Goal: Transaction & Acquisition: Purchase product/service

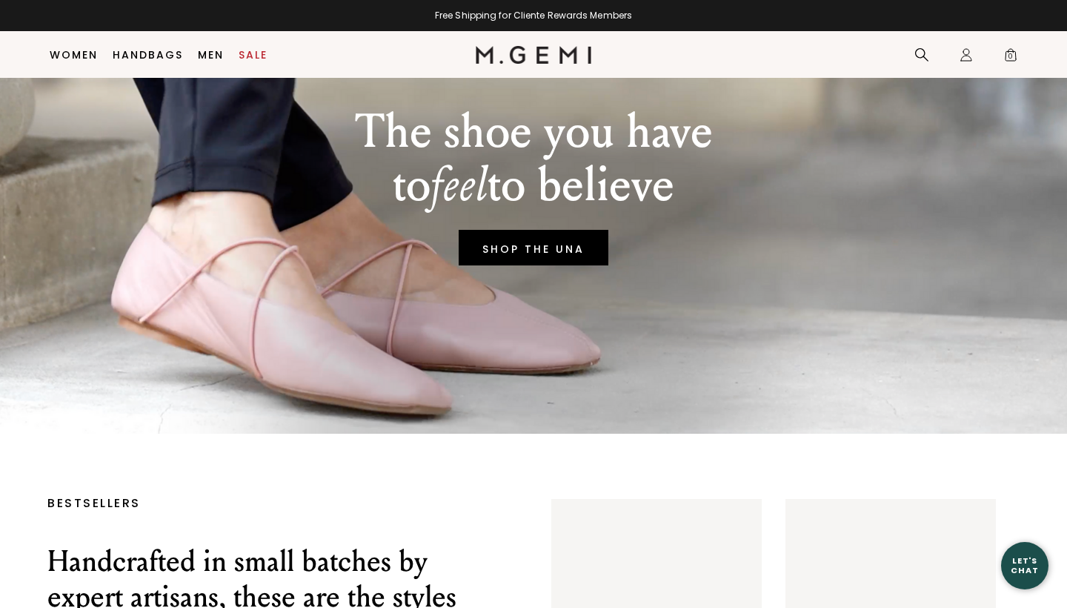
scroll to position [146, 0]
click at [262, 49] on link "Sale" at bounding box center [253, 55] width 29 height 12
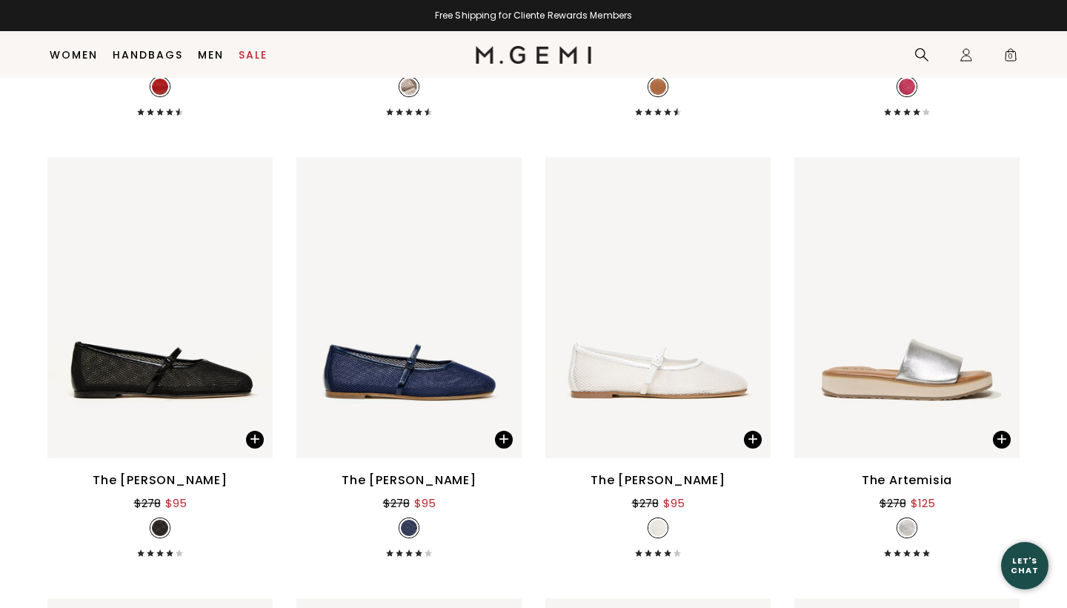
scroll to position [8051, 0]
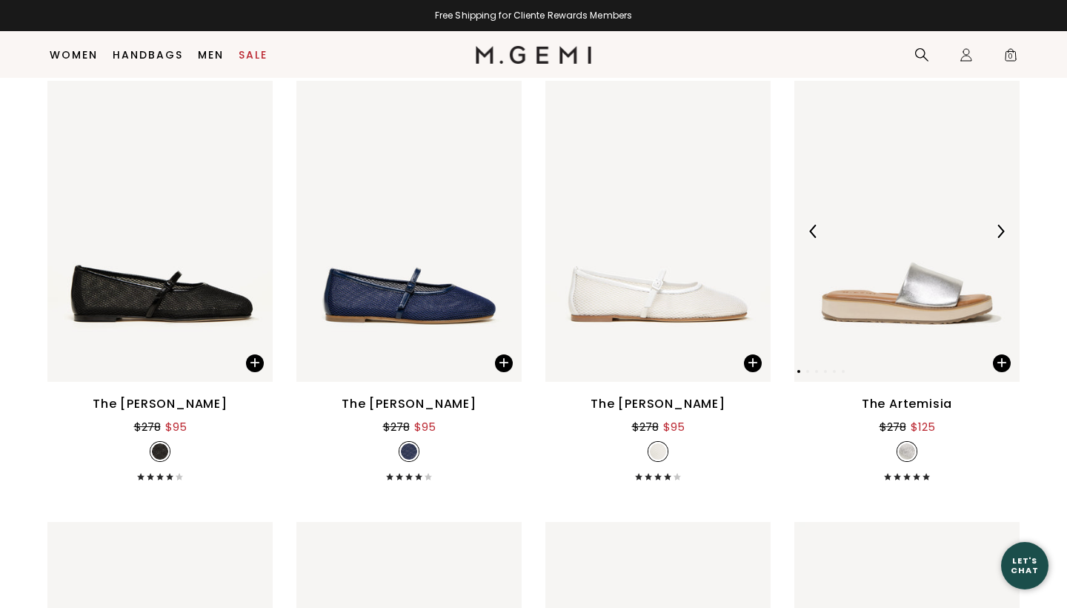
click at [890, 302] on img at bounding box center [906, 231] width 225 height 300
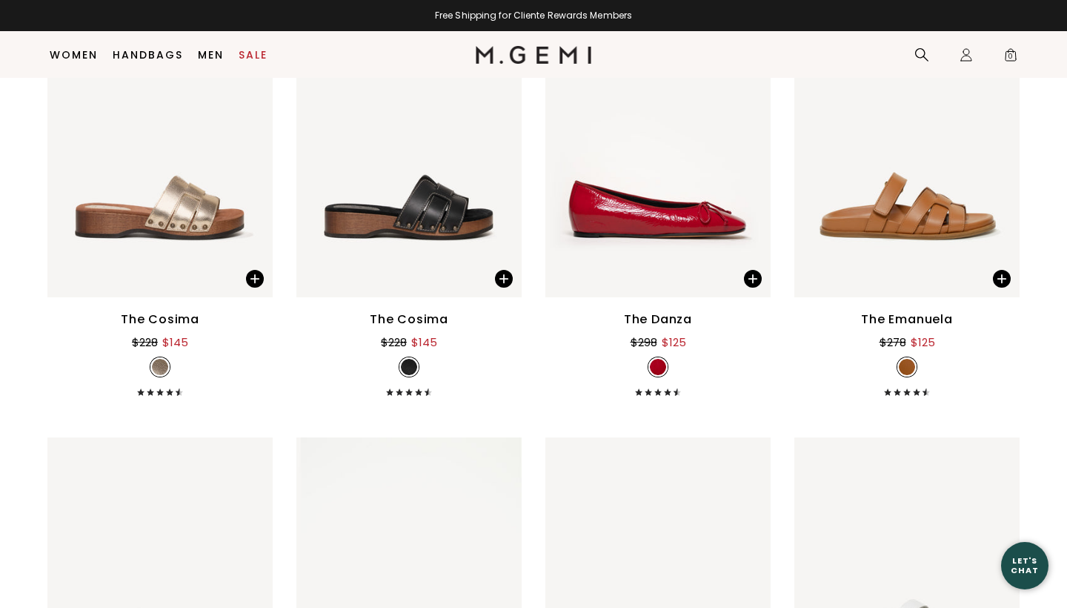
scroll to position [8578, 0]
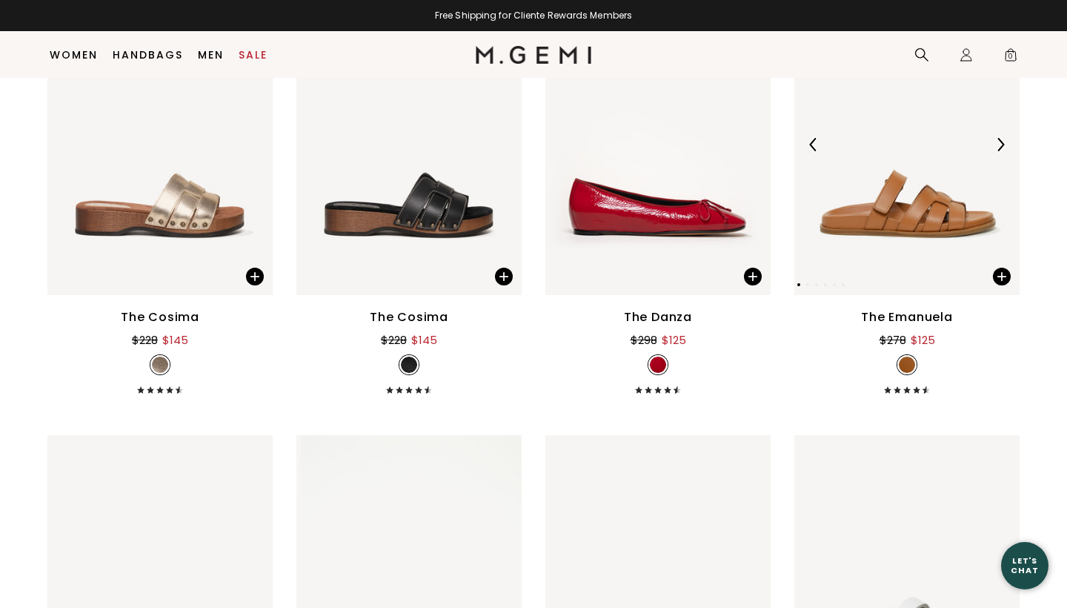
click at [930, 223] on img at bounding box center [906, 145] width 225 height 300
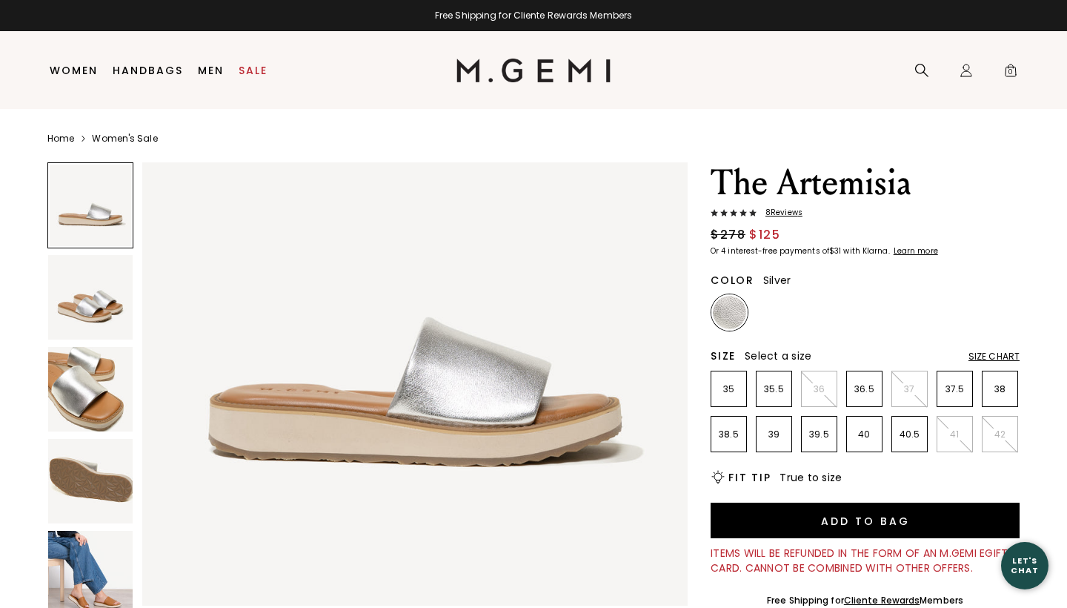
scroll to position [101, 0]
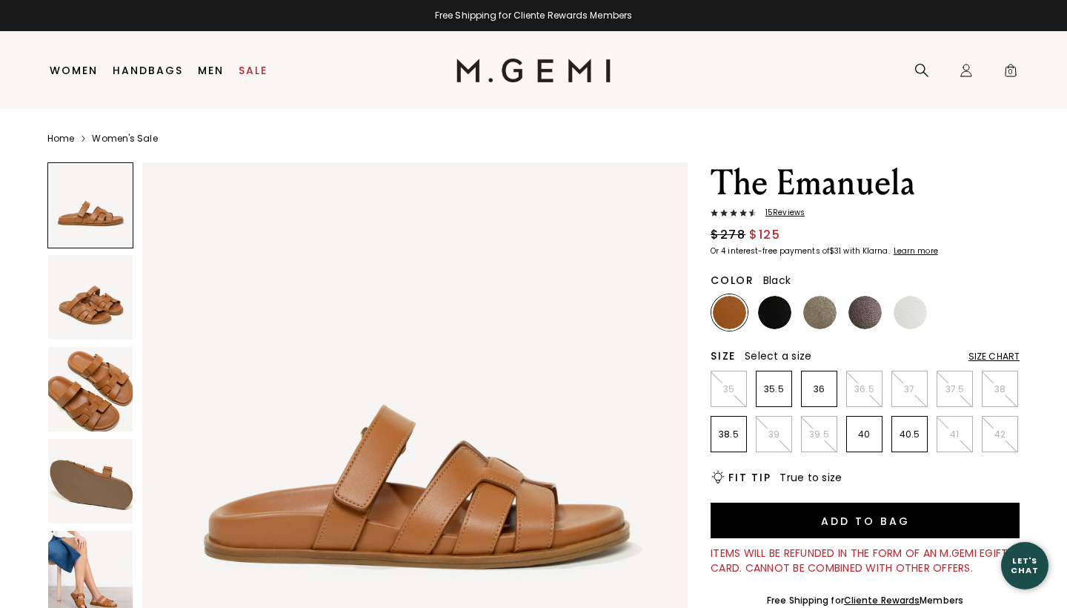
click at [774, 306] on img at bounding box center [774, 312] width 33 height 33
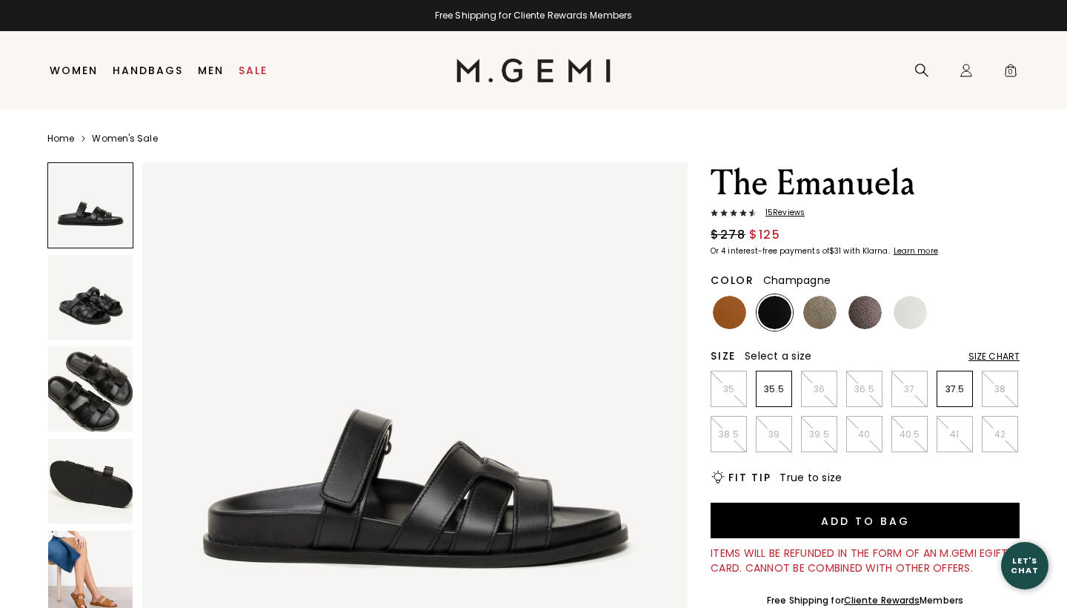
click at [828, 305] on img at bounding box center [819, 312] width 33 height 33
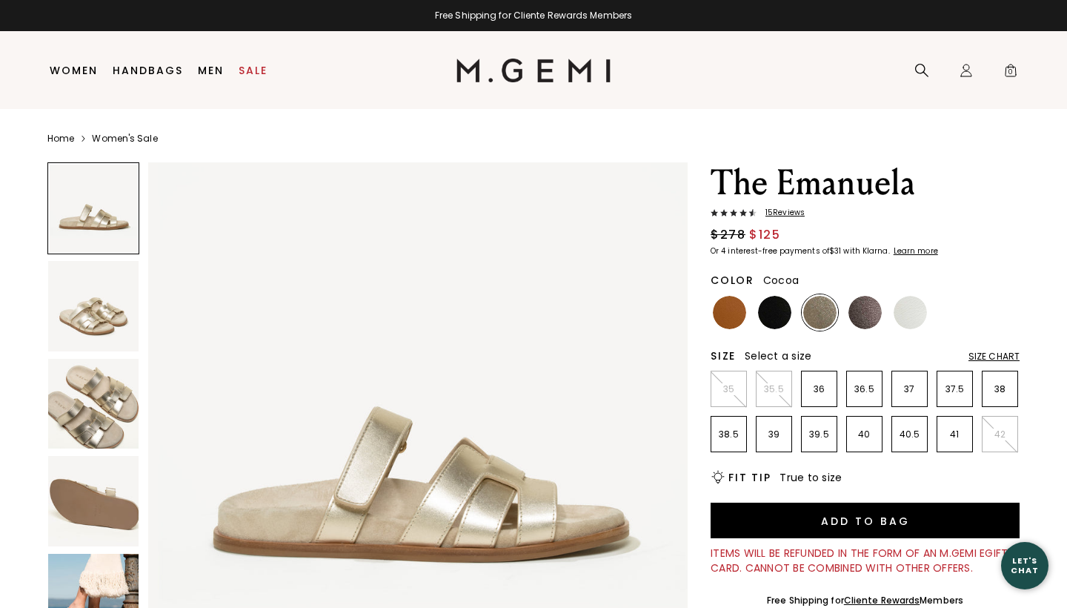
click at [872, 310] on img at bounding box center [864, 312] width 33 height 33
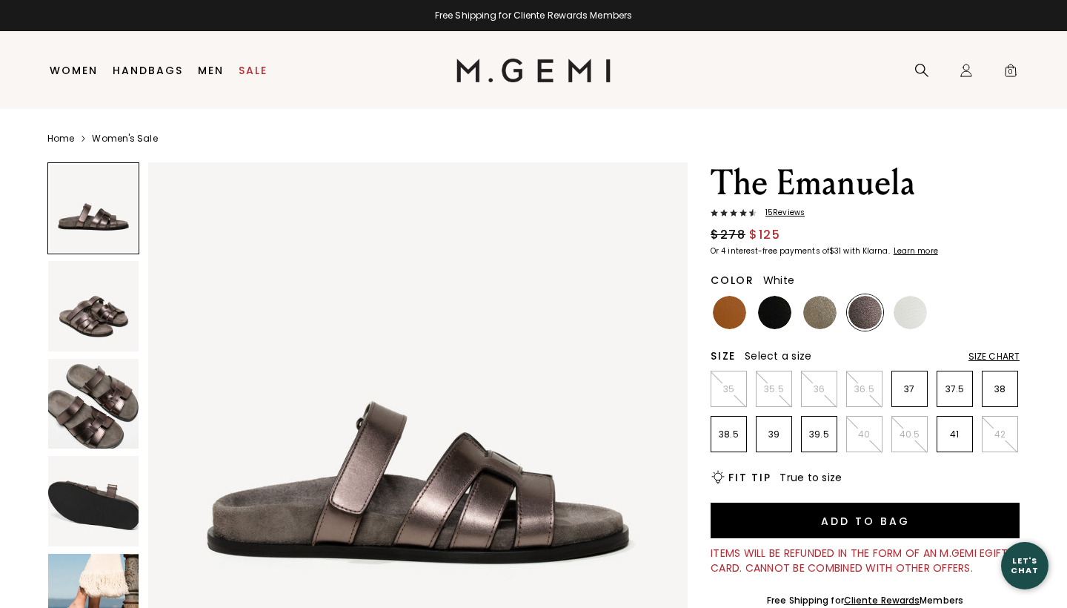
click at [914, 310] on img at bounding box center [910, 312] width 33 height 33
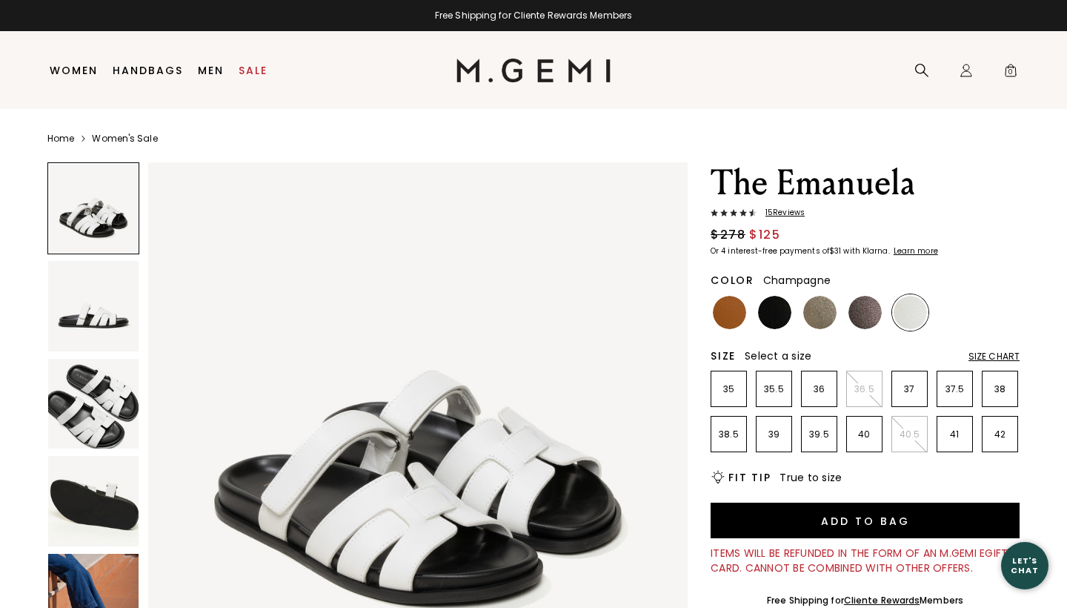
click at [822, 316] on img at bounding box center [819, 312] width 33 height 33
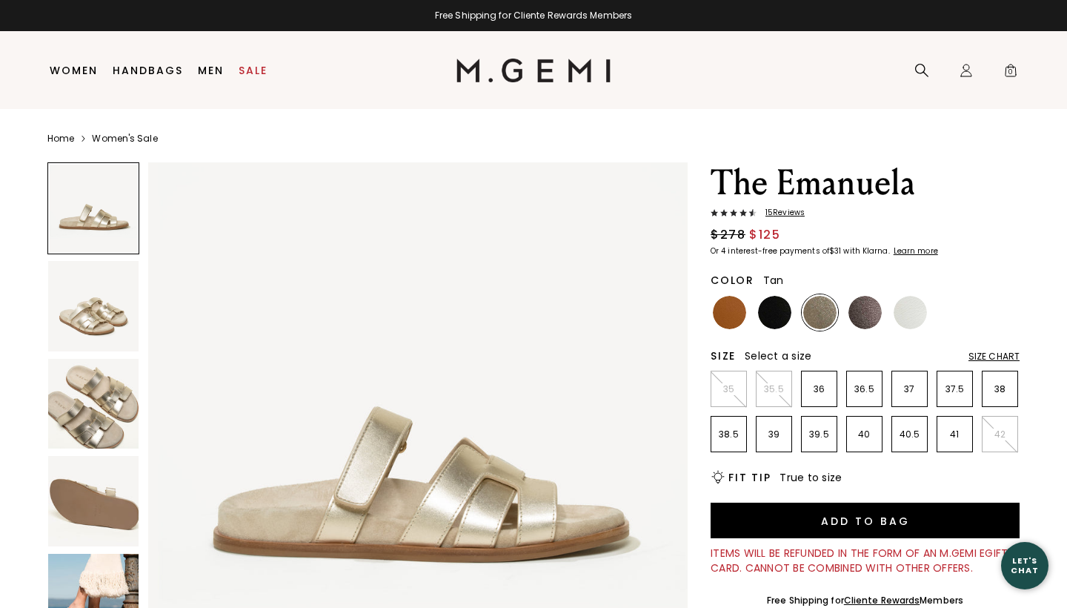
click at [733, 310] on img at bounding box center [729, 312] width 33 height 33
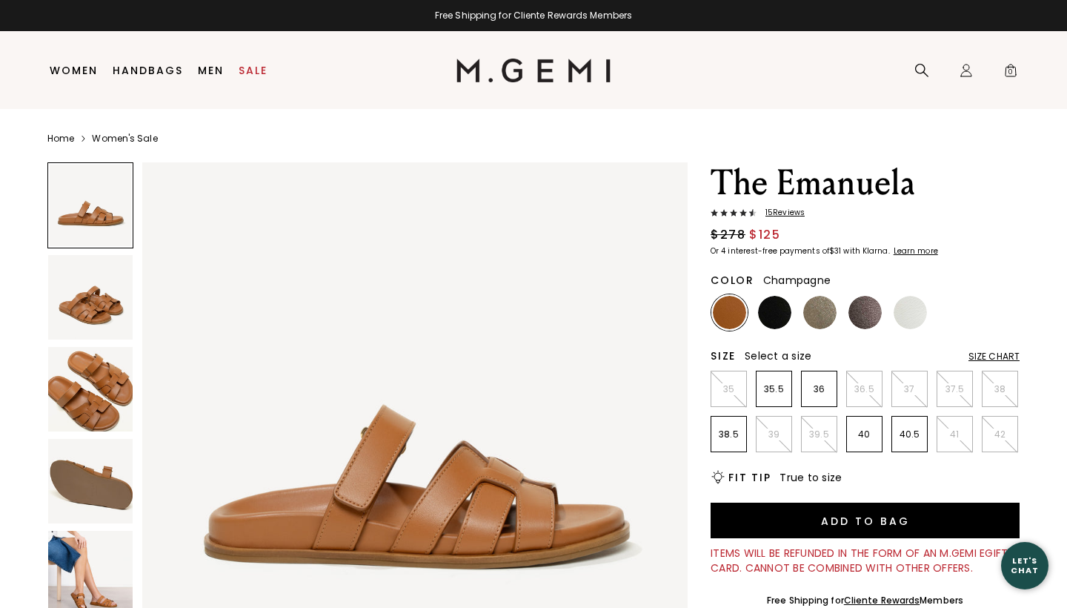
click at [822, 309] on img at bounding box center [819, 312] width 33 height 33
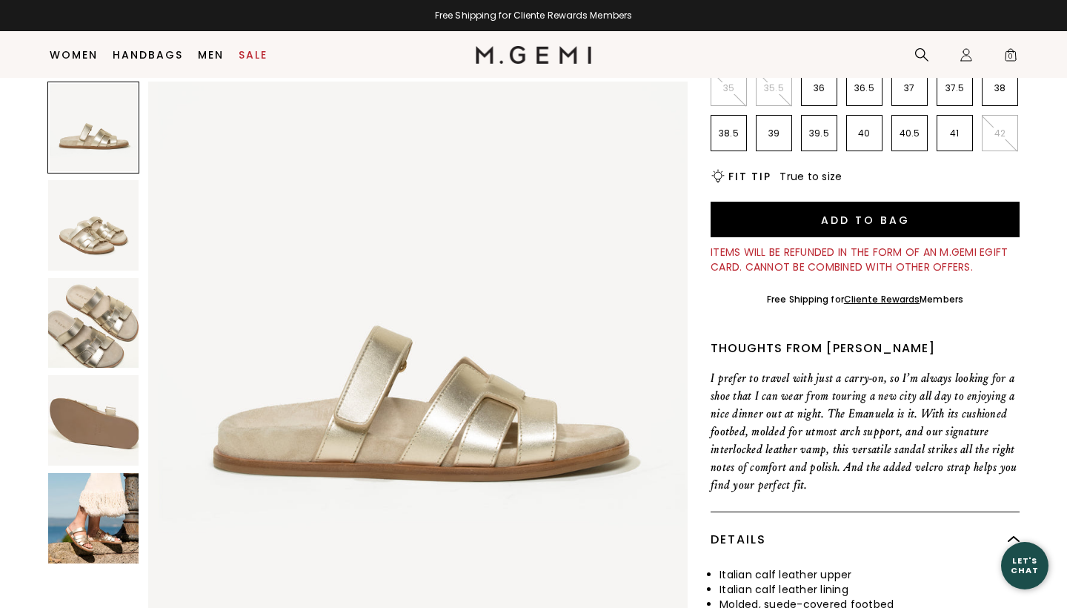
scroll to position [271, 0]
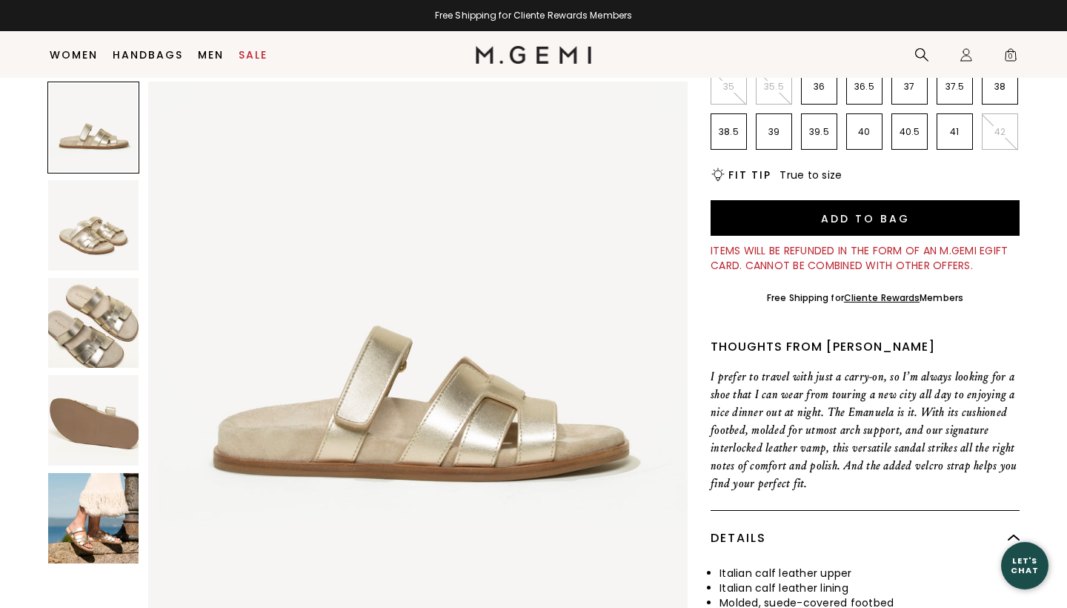
click at [111, 225] on img at bounding box center [93, 225] width 90 height 90
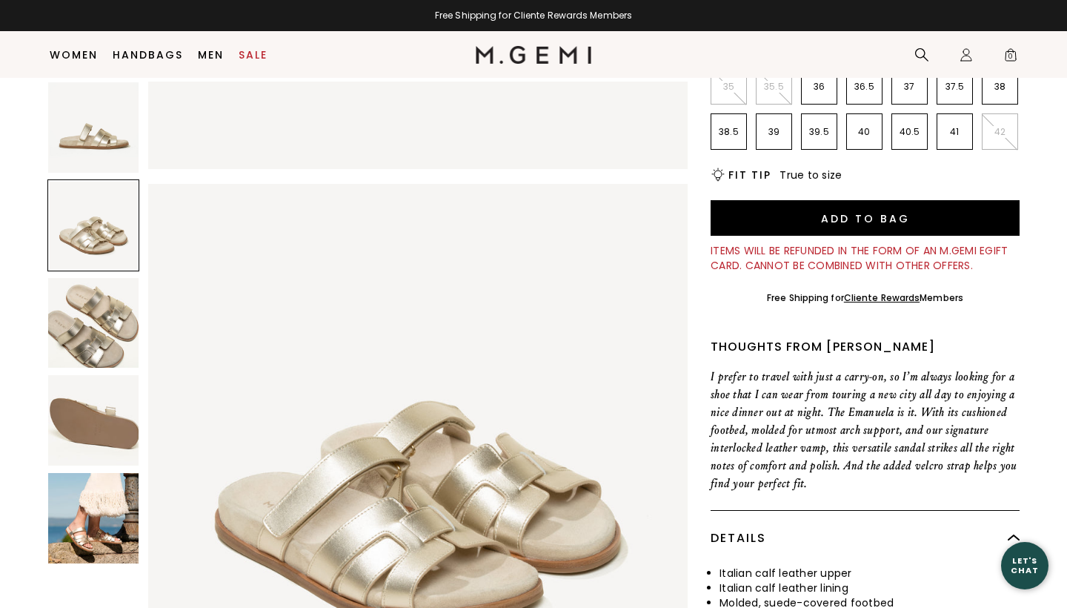
scroll to position [554, 0]
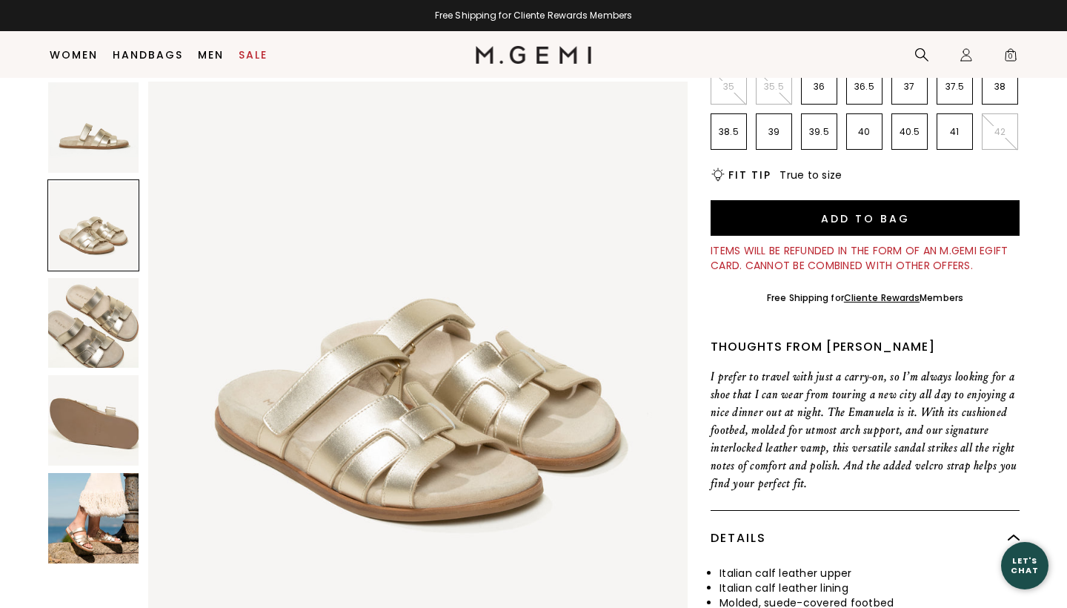
click at [93, 305] on img at bounding box center [93, 323] width 90 height 90
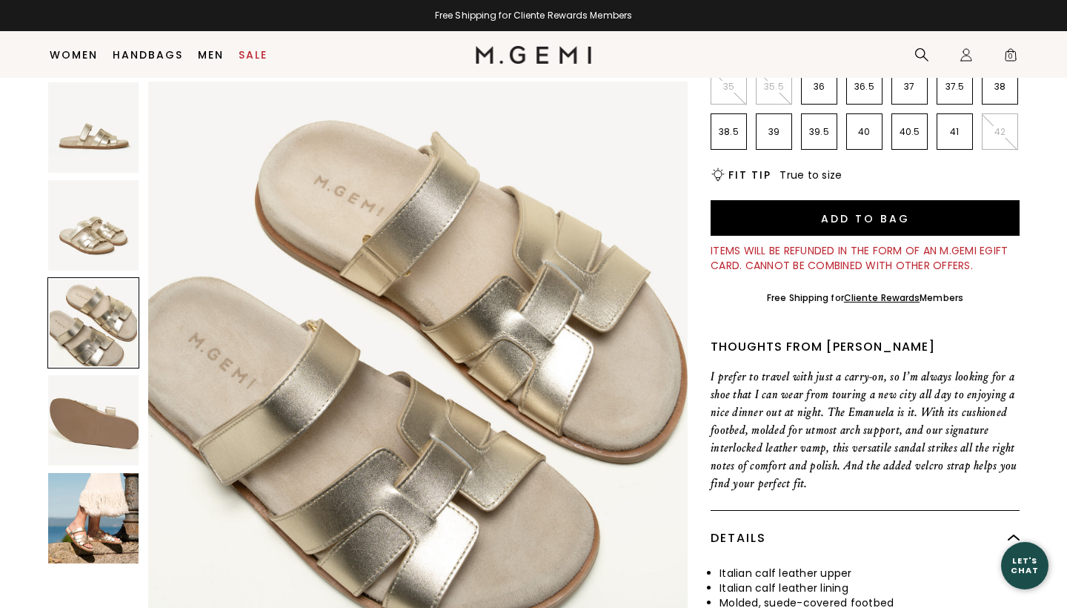
click at [67, 402] on img at bounding box center [93, 420] width 90 height 90
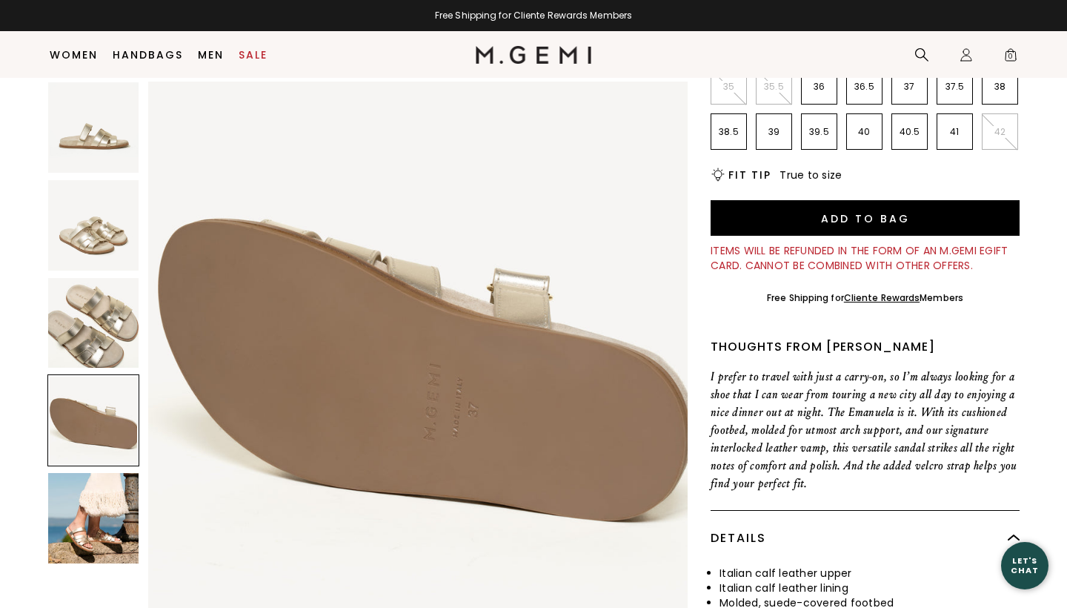
click at [72, 528] on img at bounding box center [93, 518] width 90 height 90
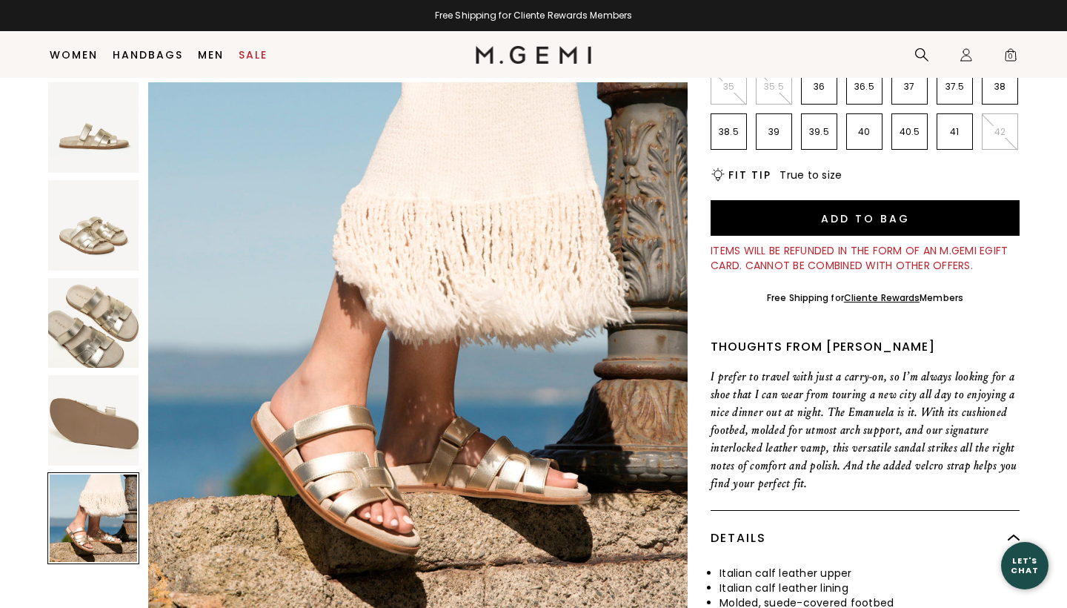
scroll to position [2218, 0]
click at [99, 324] on img at bounding box center [93, 323] width 90 height 90
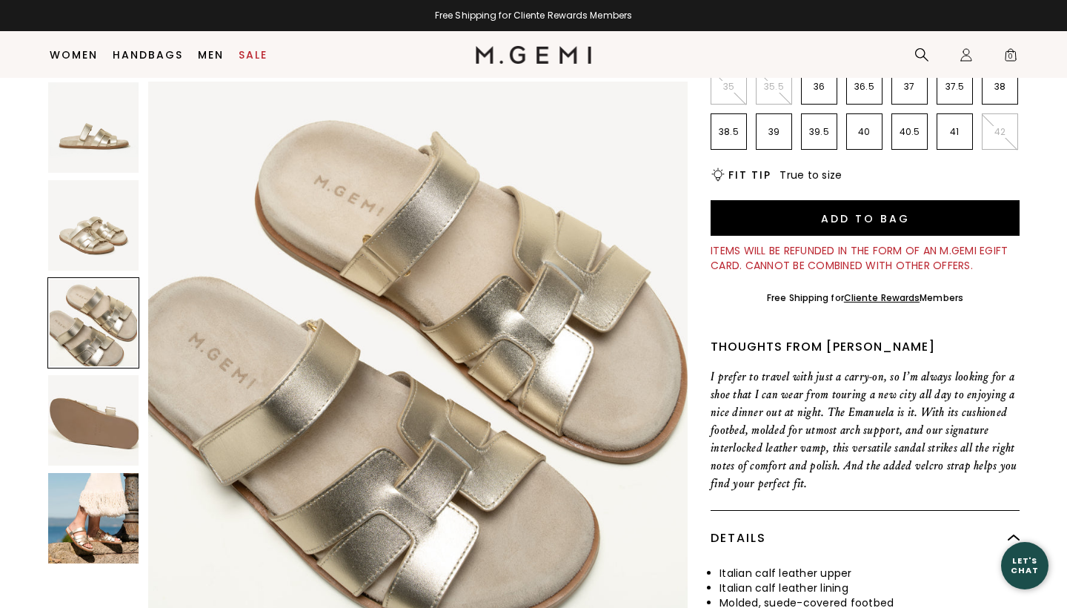
click at [85, 129] on img at bounding box center [93, 127] width 90 height 90
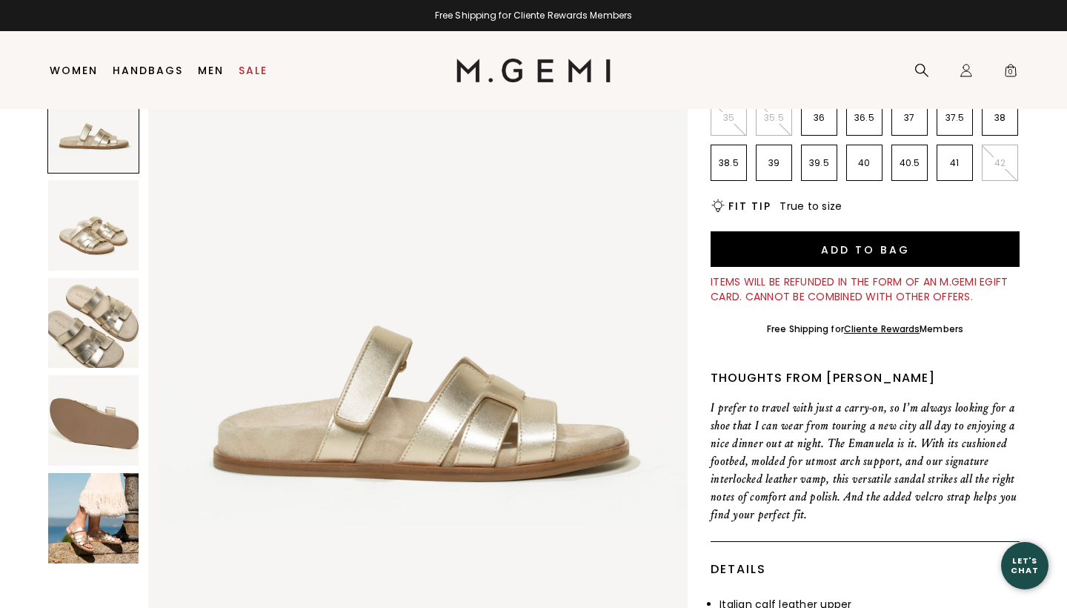
scroll to position [0, 0]
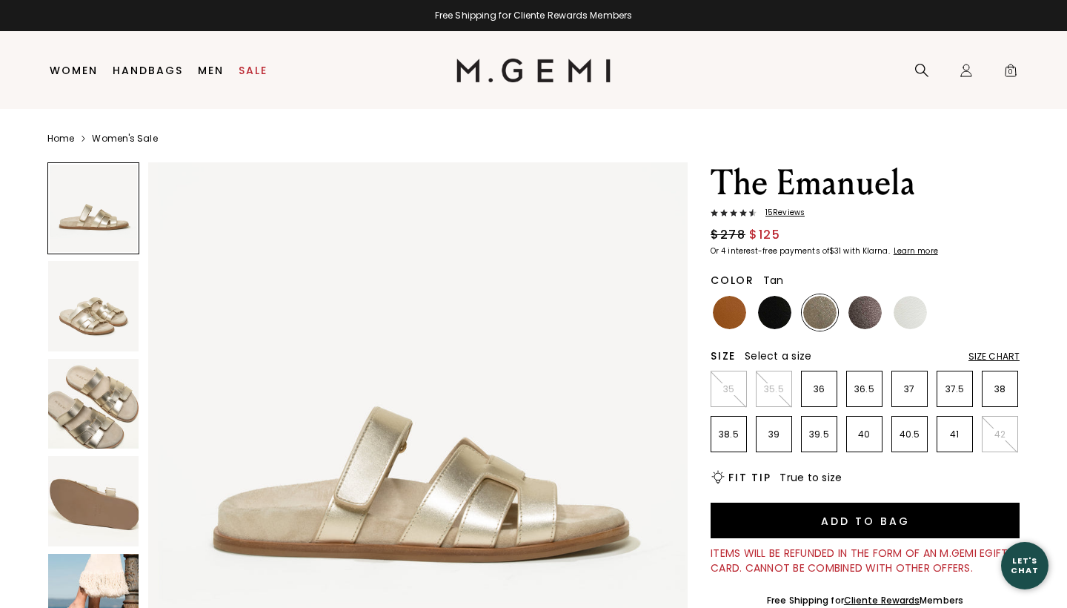
click at [728, 311] on img at bounding box center [729, 312] width 33 height 33
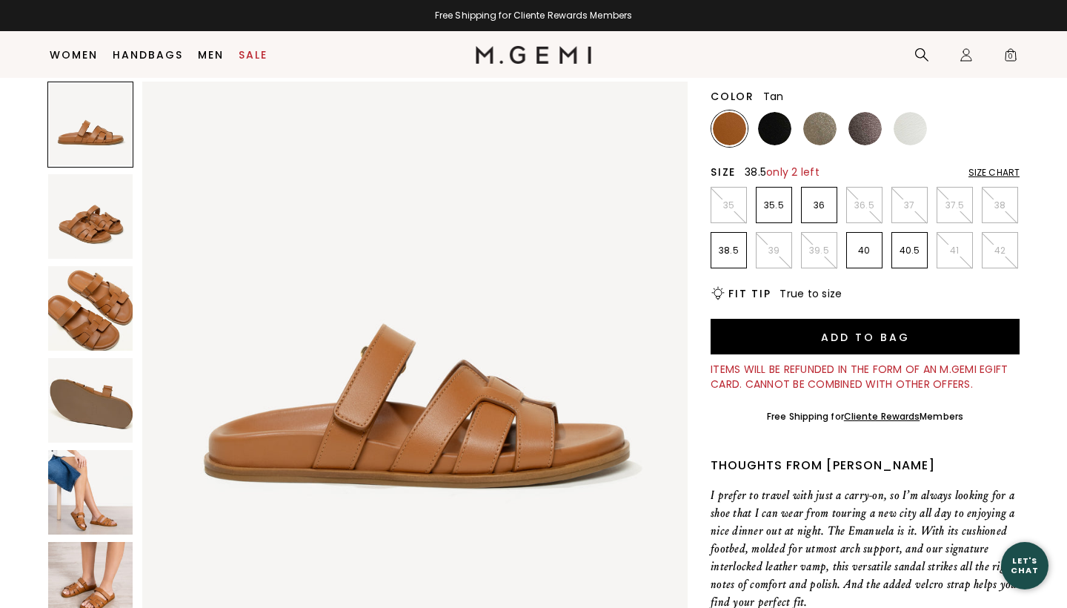
scroll to position [156, 0]
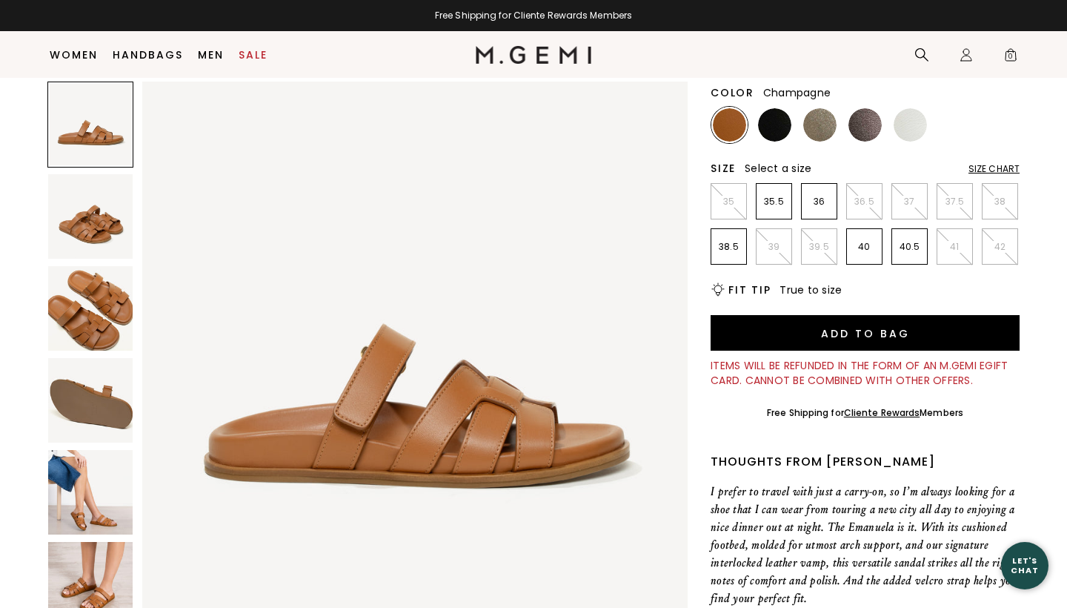
click at [816, 127] on img at bounding box center [819, 124] width 33 height 33
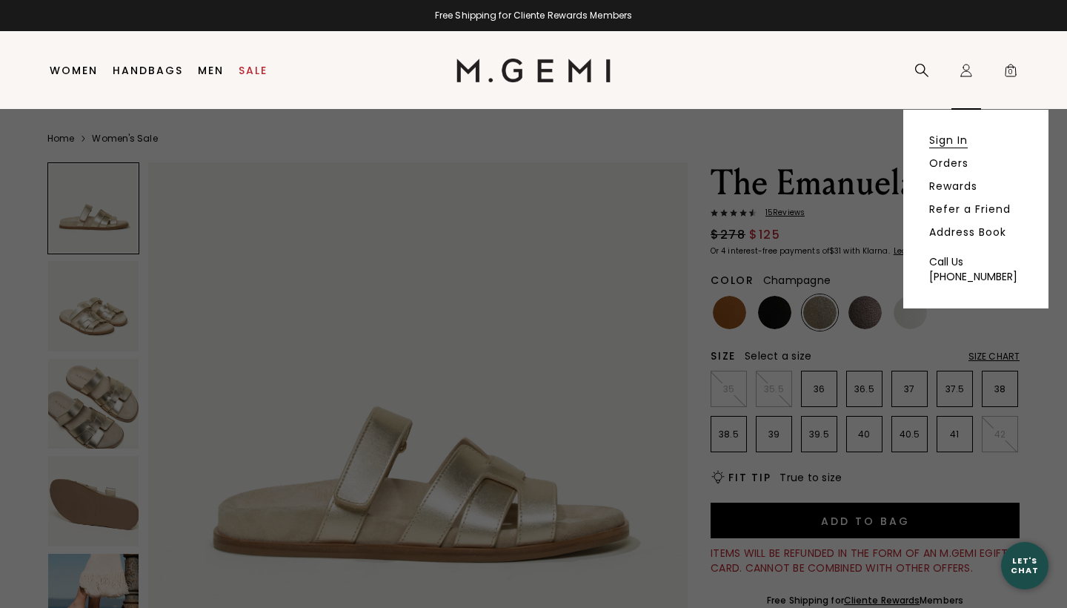
click at [949, 139] on link "Sign In" at bounding box center [948, 139] width 39 height 13
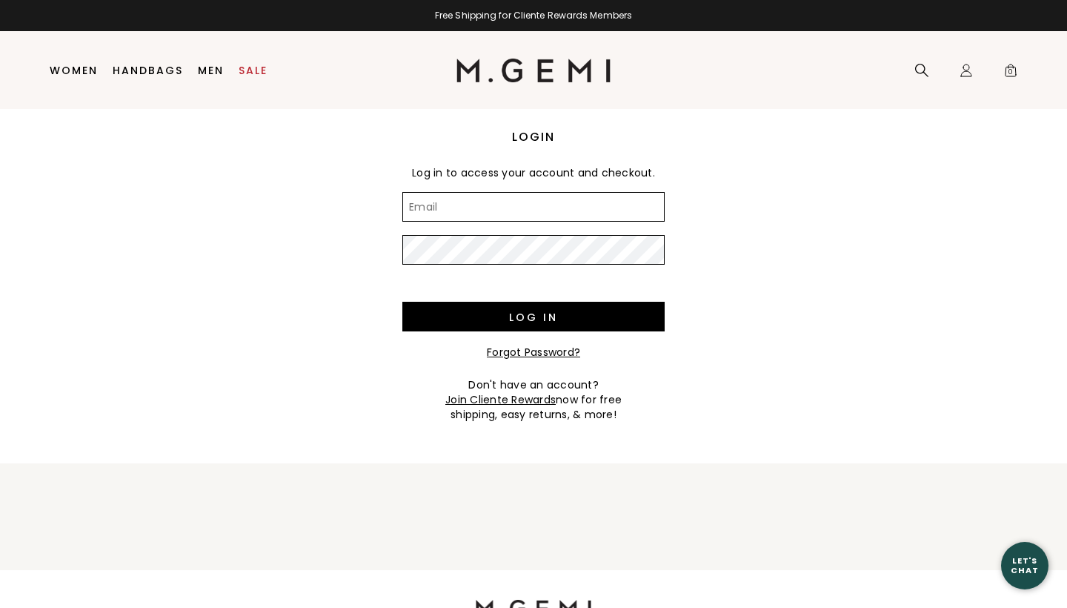
click at [572, 199] on input "Email" at bounding box center [533, 207] width 262 height 30
click at [545, 209] on input "Email" at bounding box center [533, 207] width 262 height 30
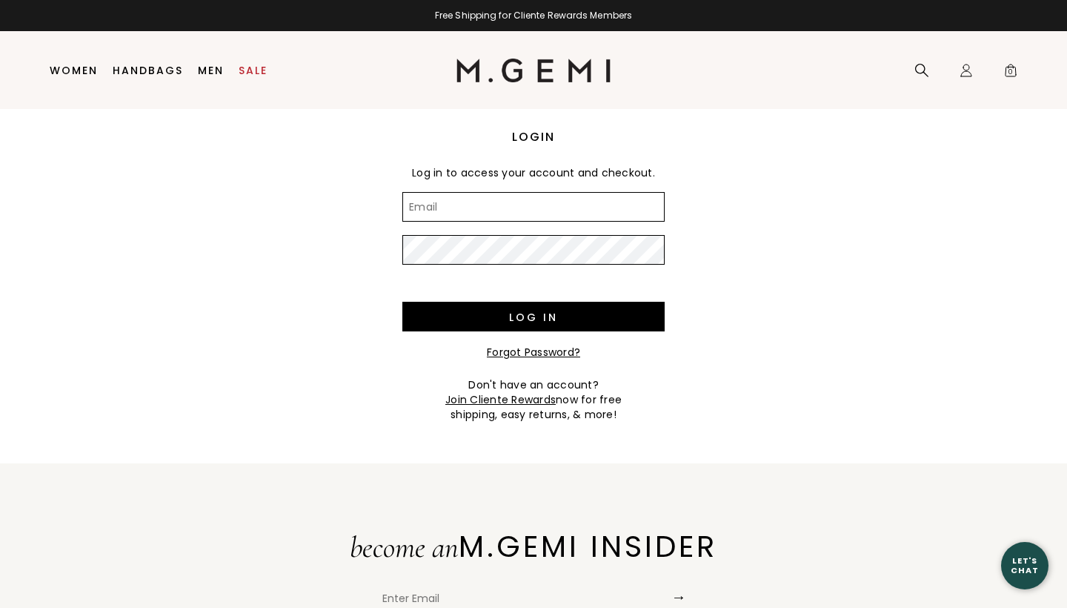
click at [517, 213] on input "Email" at bounding box center [533, 207] width 262 height 30
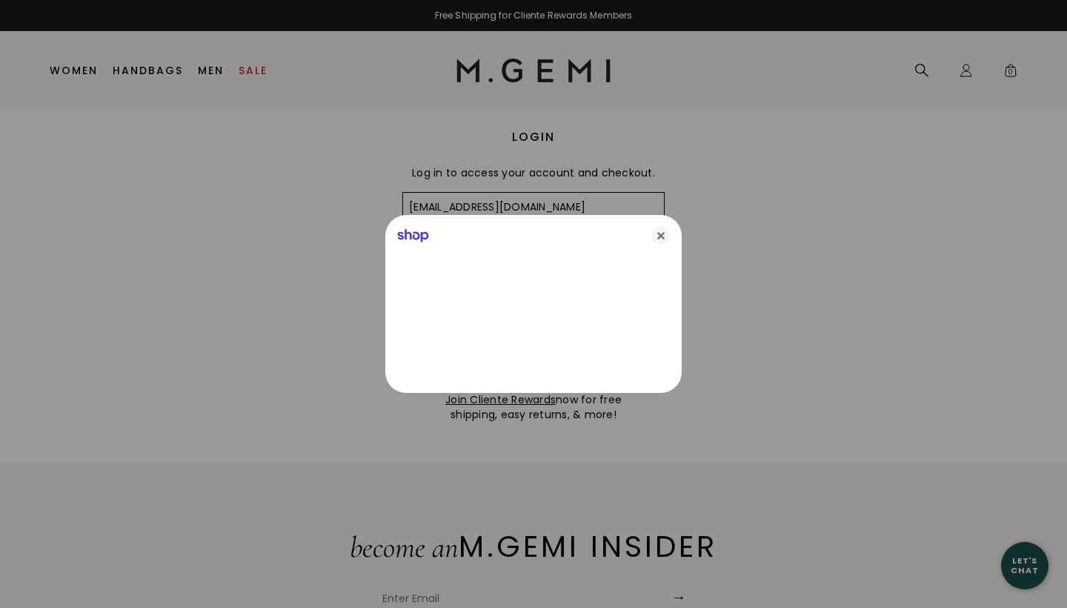
type input "karenhagerty26@gmail.com"
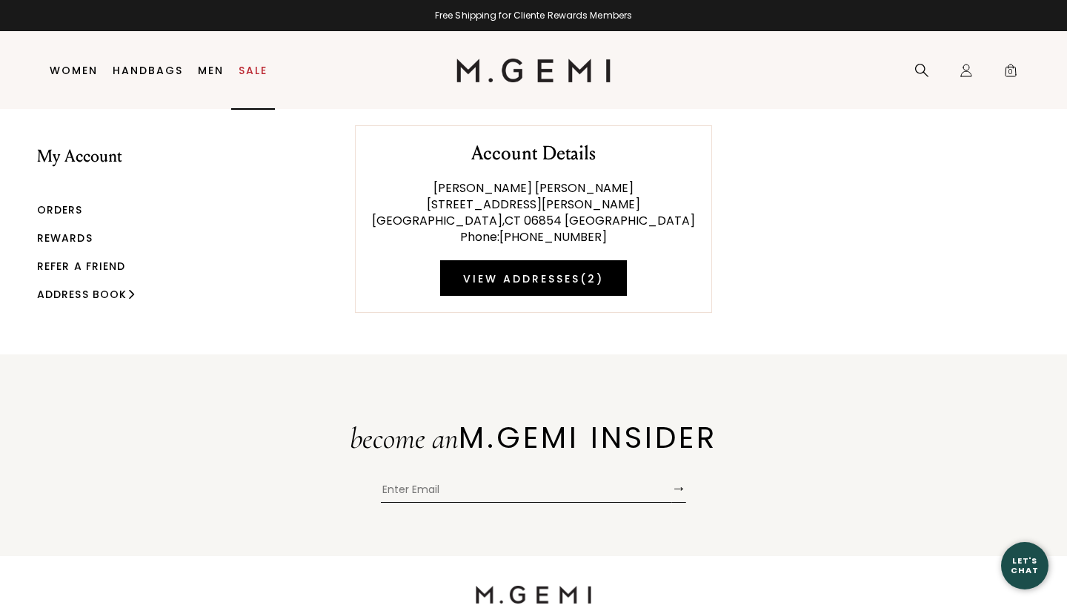
click at [256, 71] on link "Sale" at bounding box center [253, 70] width 29 height 12
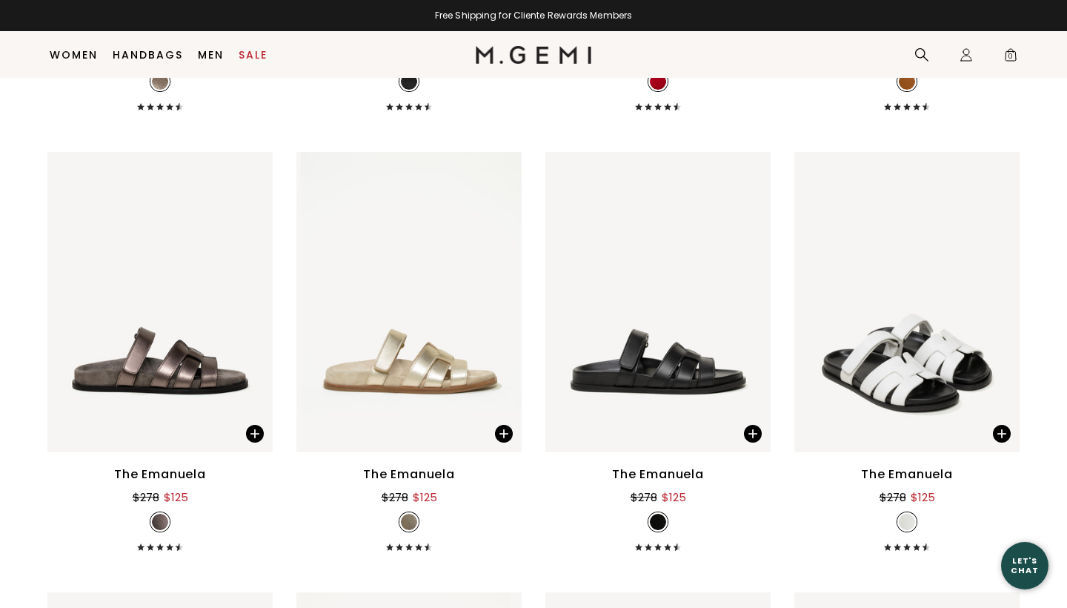
scroll to position [8864, 0]
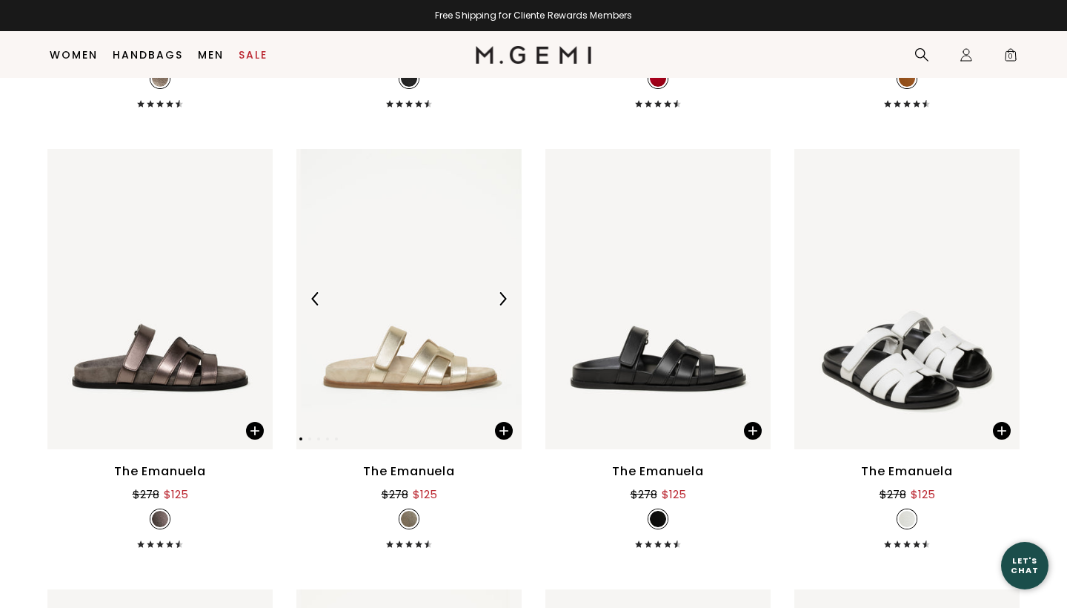
click at [388, 377] on img at bounding box center [408, 299] width 225 height 300
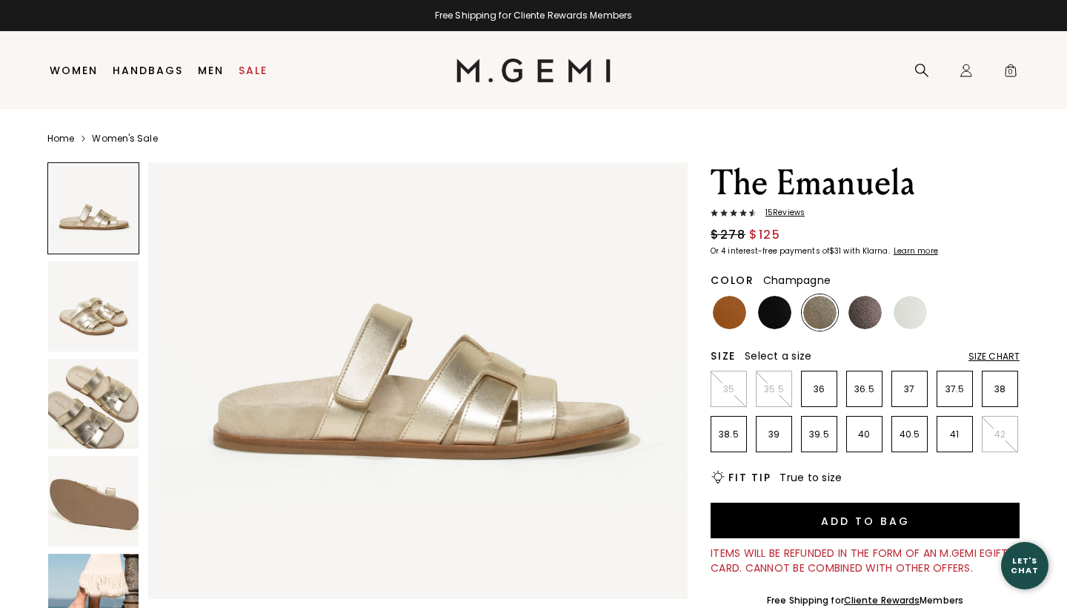
click at [102, 322] on img at bounding box center [93, 306] width 90 height 90
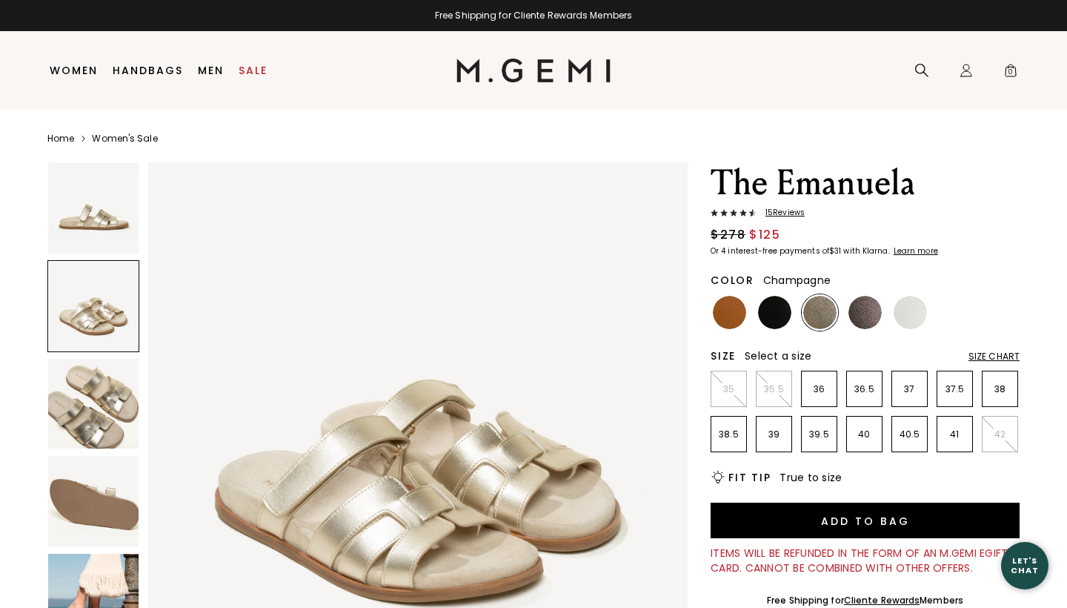
click at [91, 213] on img at bounding box center [93, 208] width 90 height 90
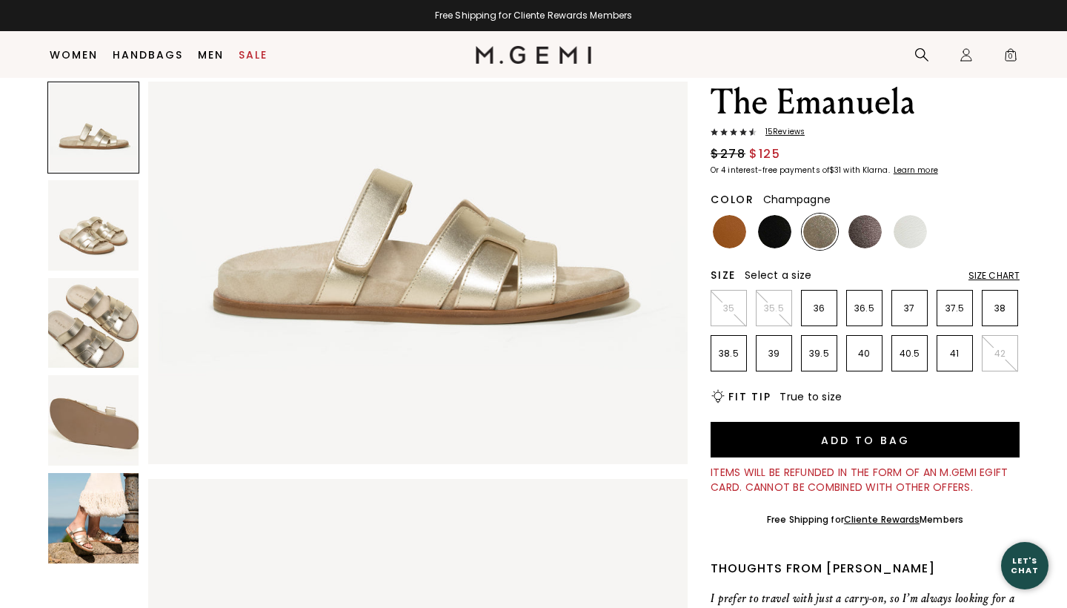
scroll to position [27, 0]
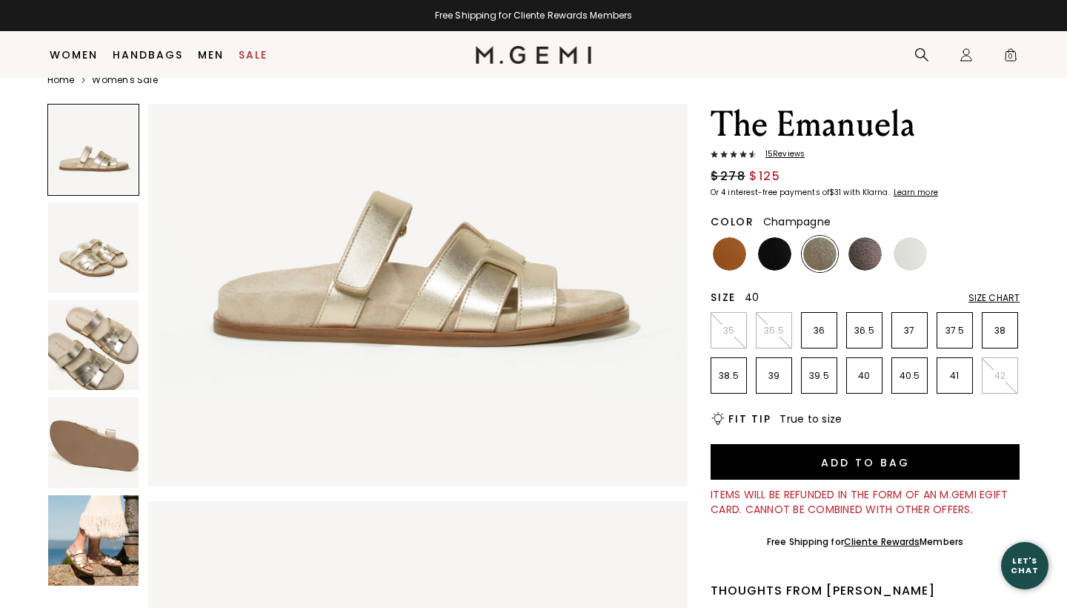
click at [871, 373] on p "40" at bounding box center [864, 376] width 35 height 12
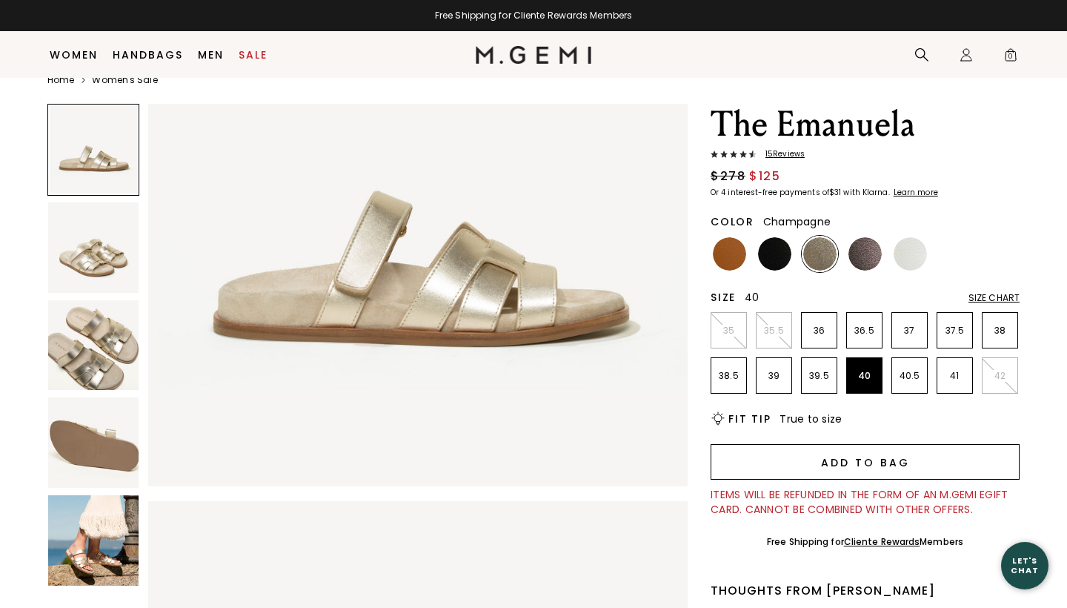
click at [858, 462] on button "Add to Bag" at bounding box center [865, 462] width 309 height 36
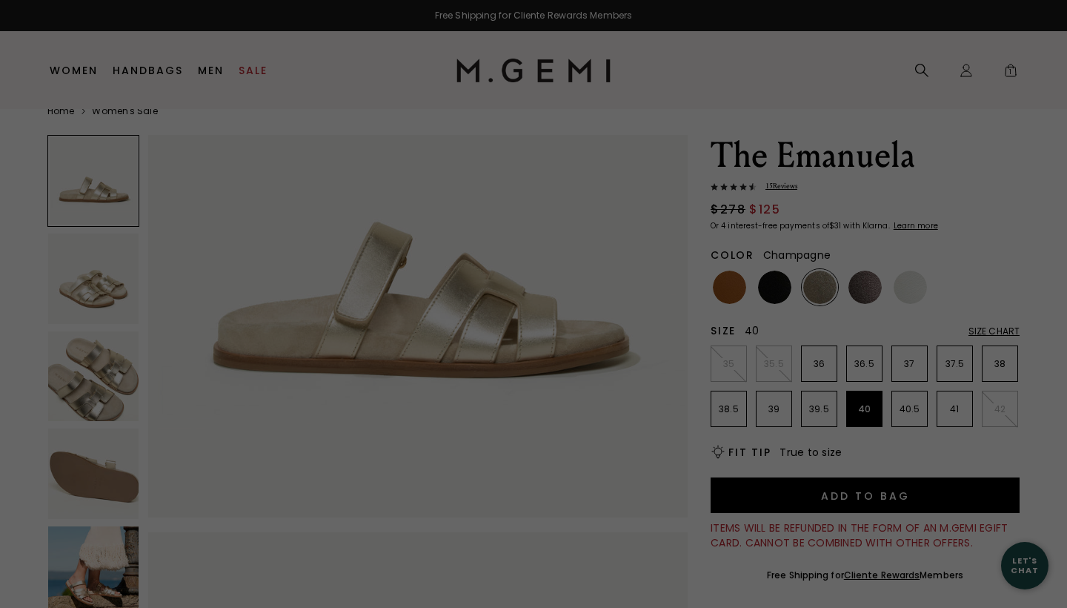
scroll to position [0, 0]
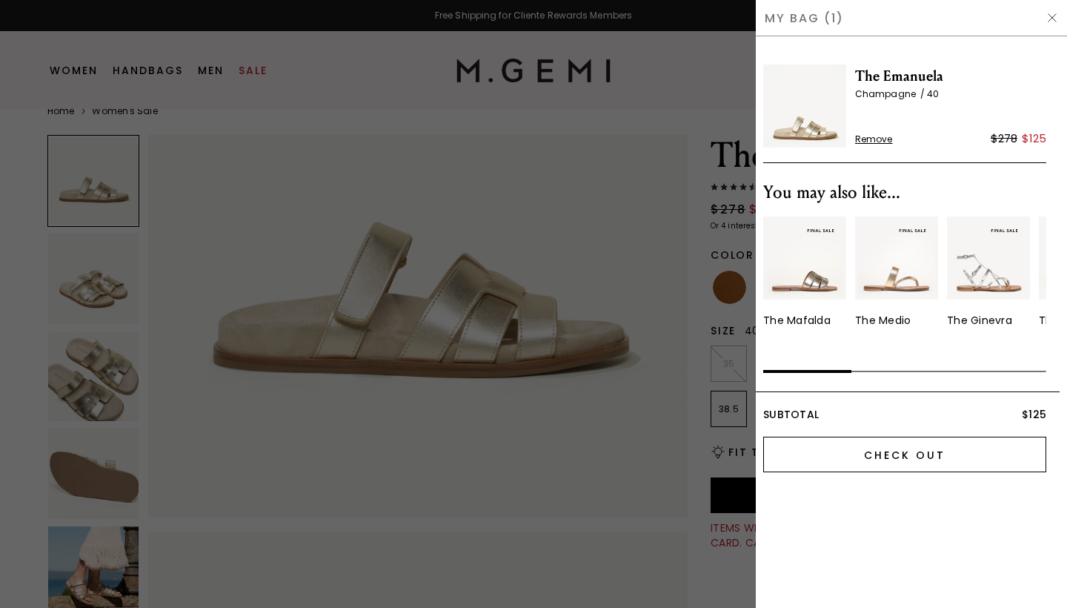
click at [872, 457] on input "Check Out" at bounding box center [904, 454] width 283 height 36
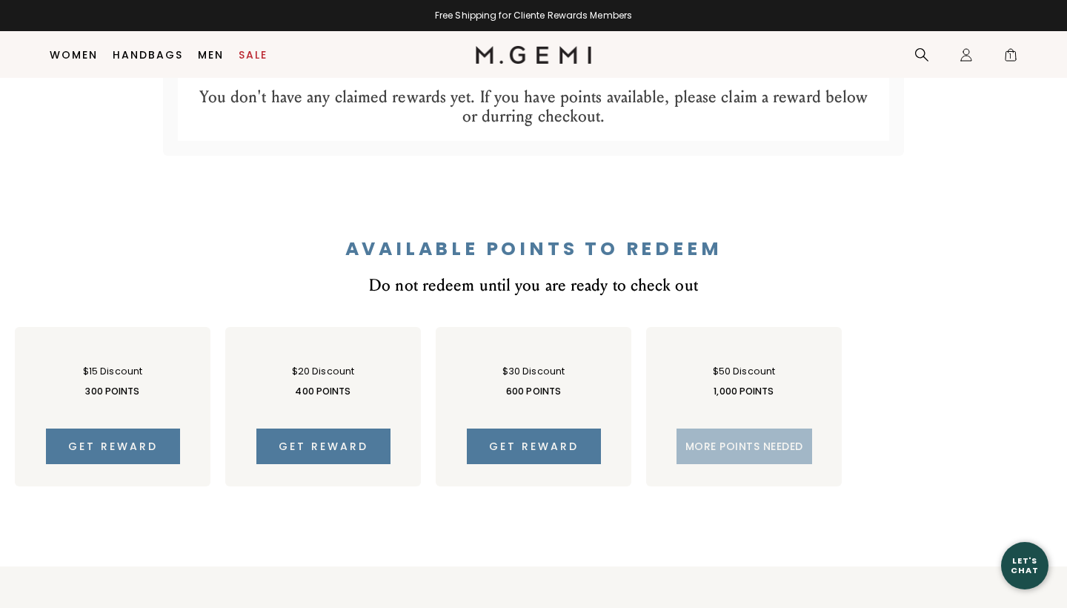
scroll to position [752, 0]
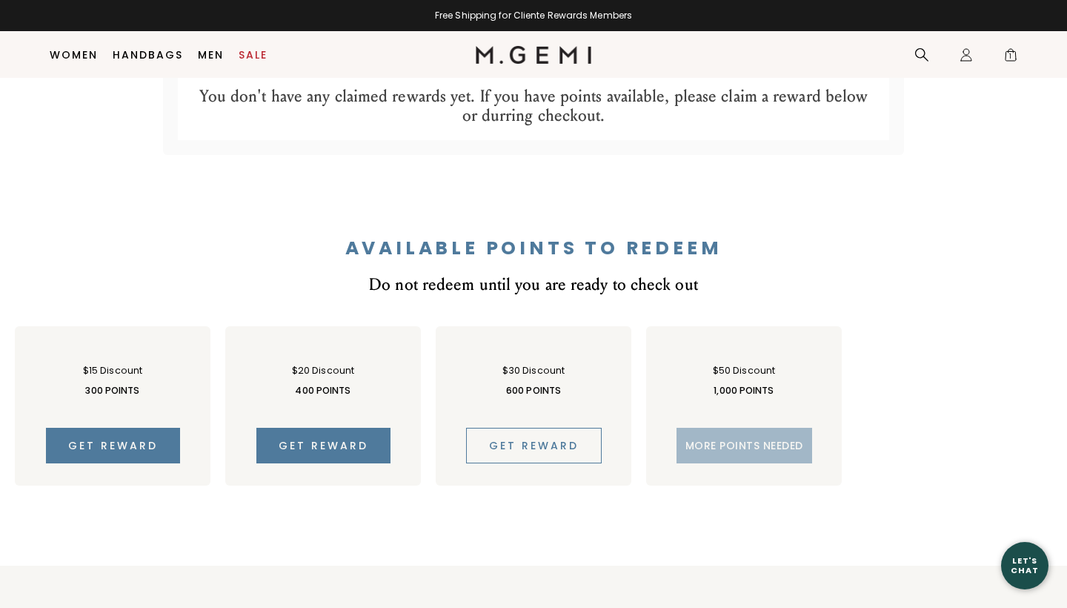
click at [546, 443] on span "Get reward" at bounding box center [534, 445] width 90 height 15
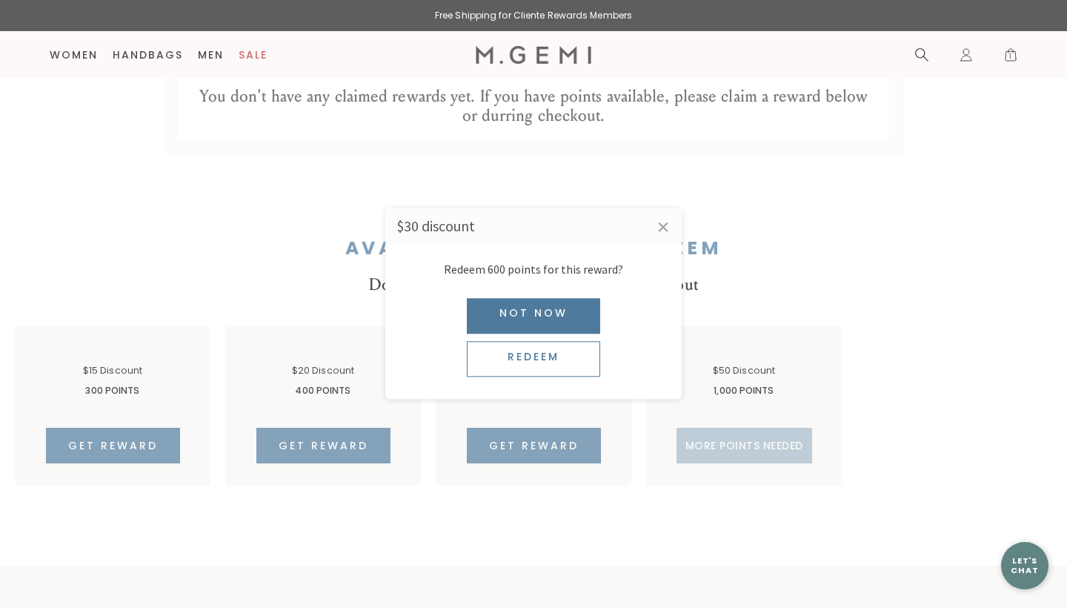
click at [531, 358] on div "Redeem" at bounding box center [533, 360] width 133 height 36
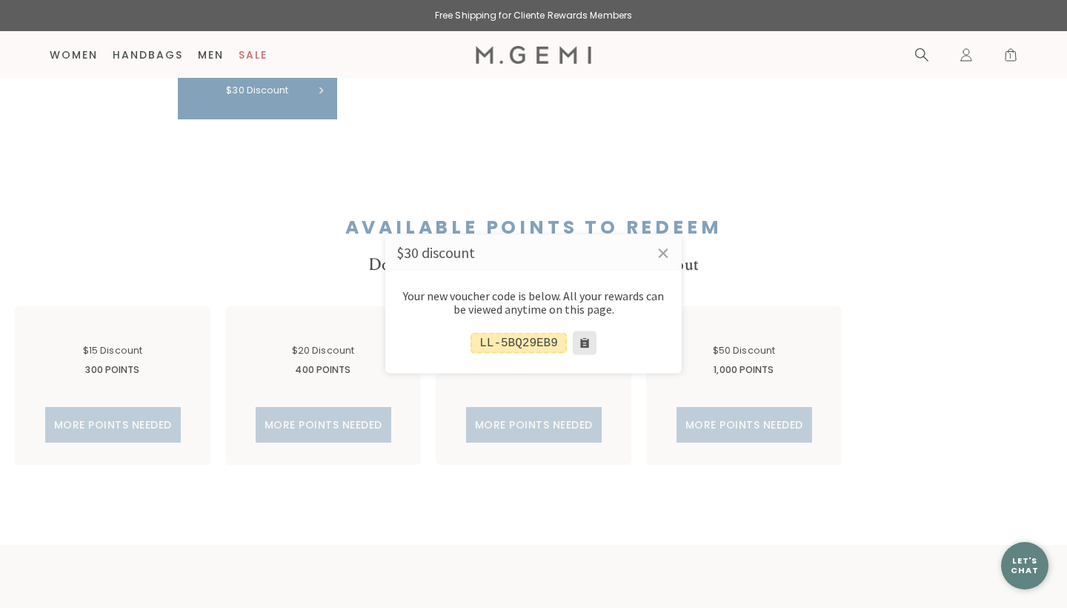
click at [588, 343] on button at bounding box center [585, 343] width 24 height 24
click at [532, 345] on div "LL-5BQ29EB9" at bounding box center [519, 342] width 96 height 21
click at [583, 346] on button at bounding box center [585, 343] width 24 height 24
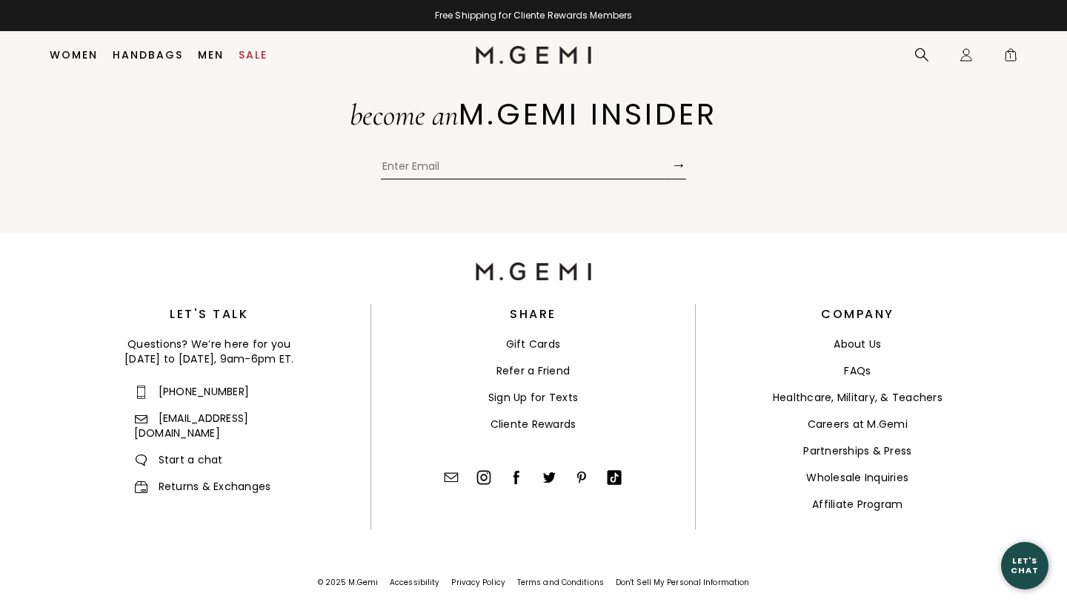
scroll to position [3671, 0]
click at [248, 53] on link "Sale" at bounding box center [253, 55] width 29 height 12
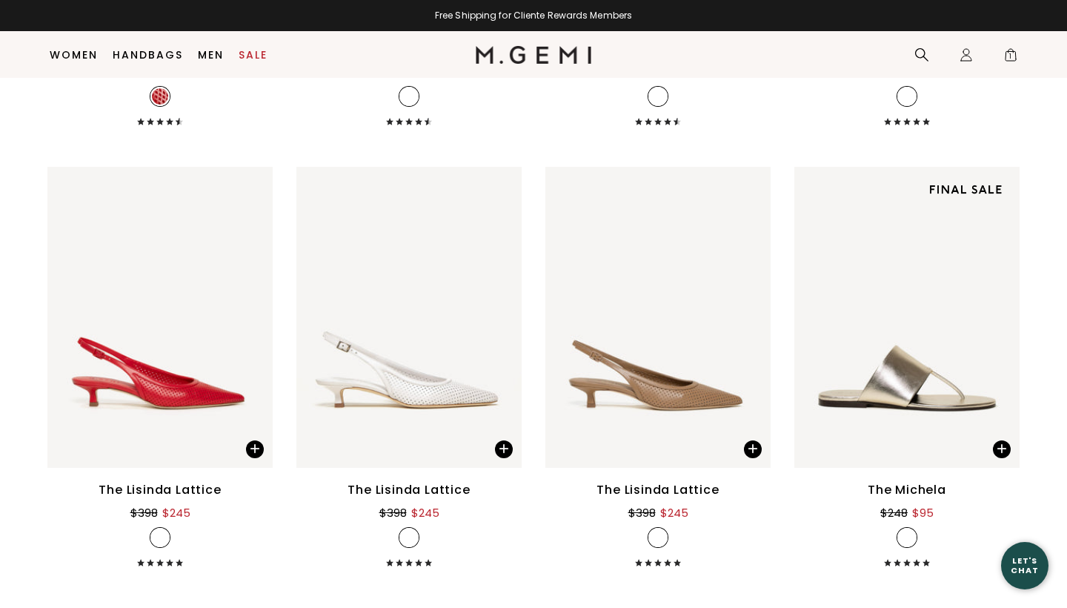
scroll to position [3395, 0]
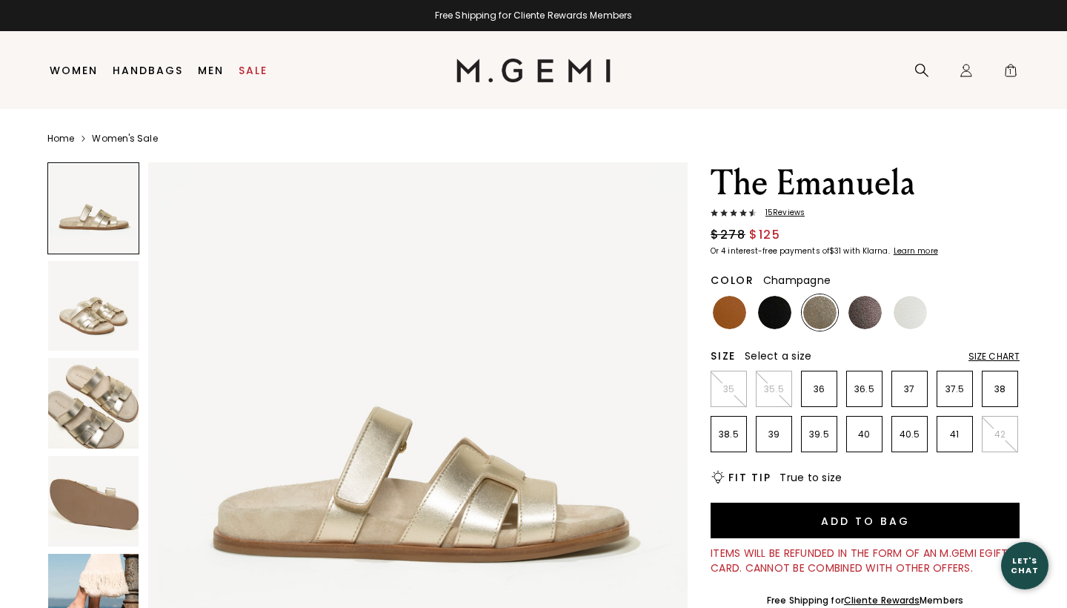
click at [868, 435] on p "40" at bounding box center [864, 434] width 35 height 12
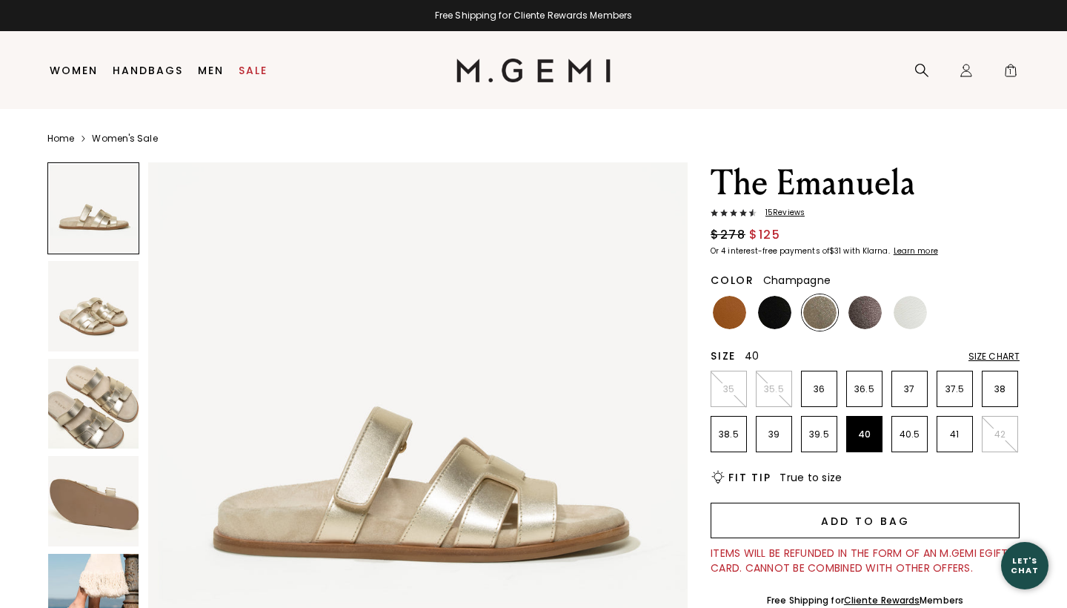
click at [864, 532] on button "Add to Bag" at bounding box center [865, 520] width 309 height 36
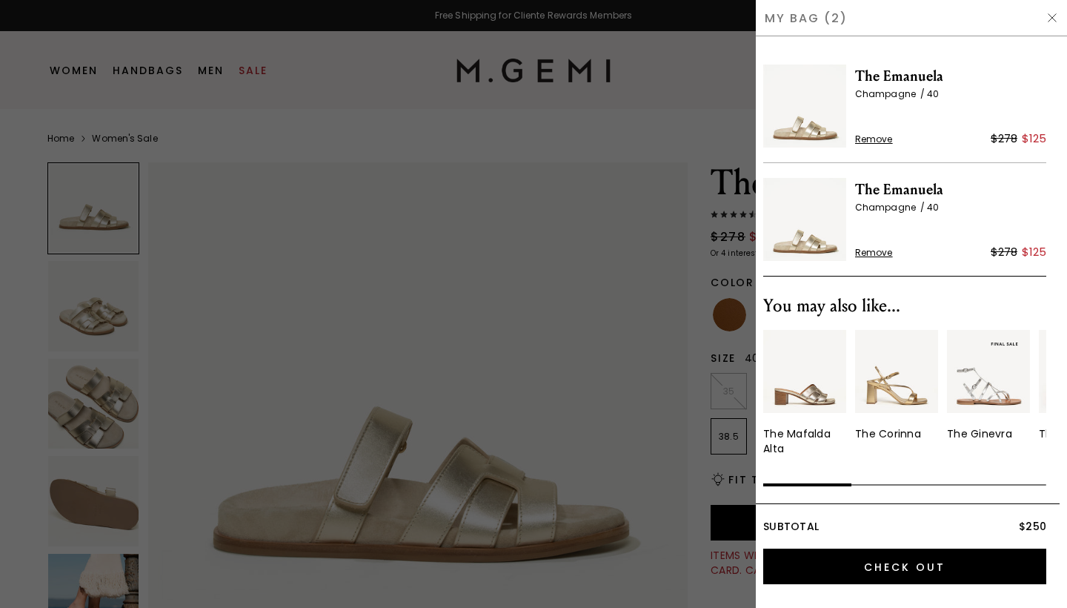
click at [877, 254] on span "Remove" at bounding box center [874, 253] width 38 height 12
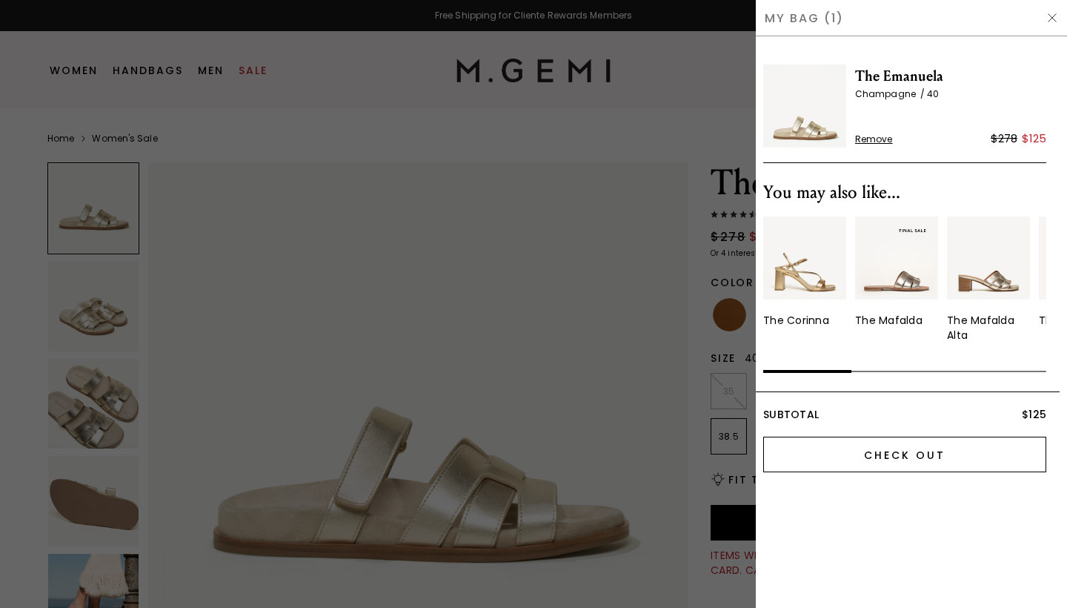
click at [893, 463] on input "Check Out" at bounding box center [904, 454] width 283 height 36
